Goal: Navigation & Orientation: Understand site structure

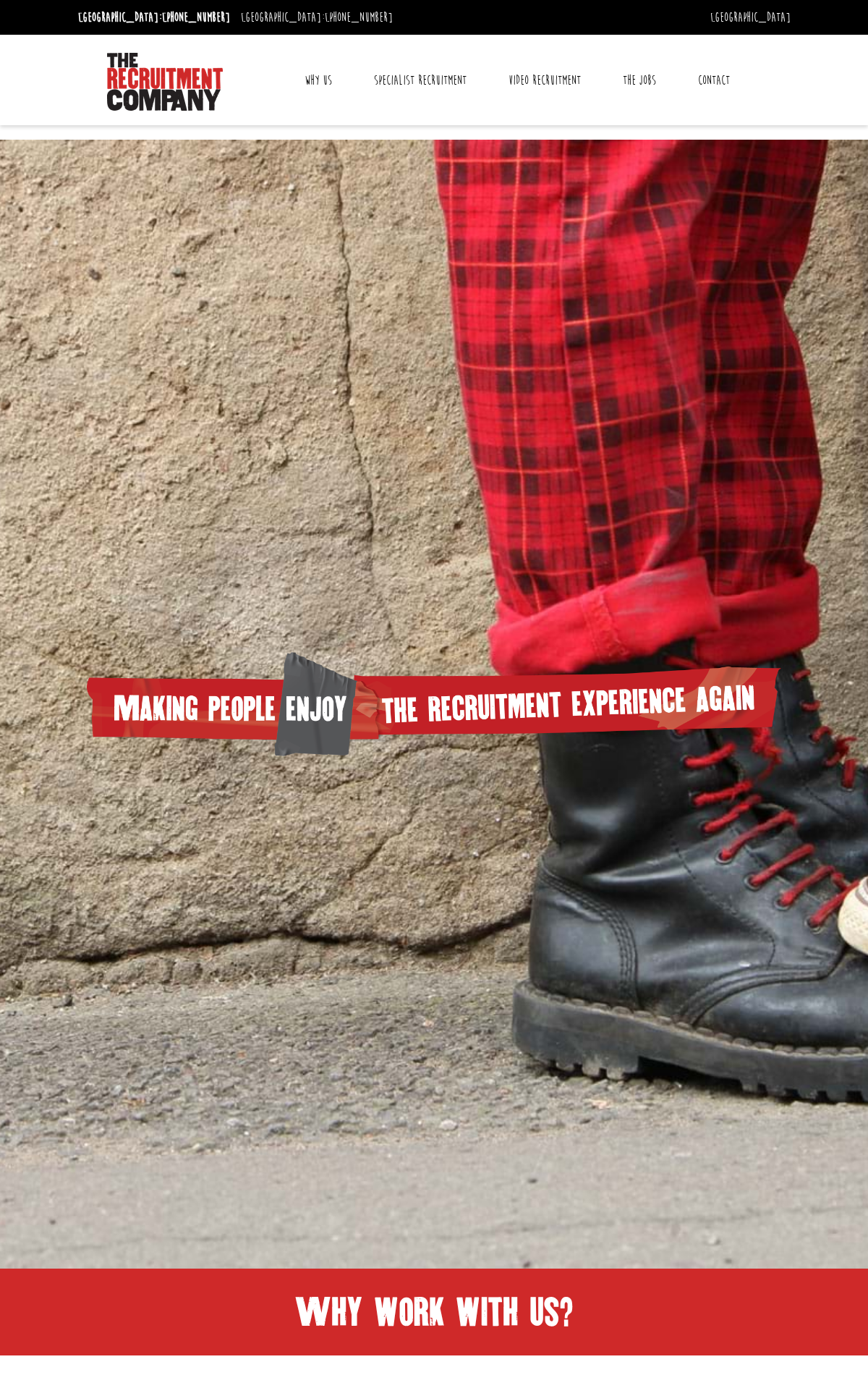
scroll to position [424, 0]
